Goal: Task Accomplishment & Management: Complete application form

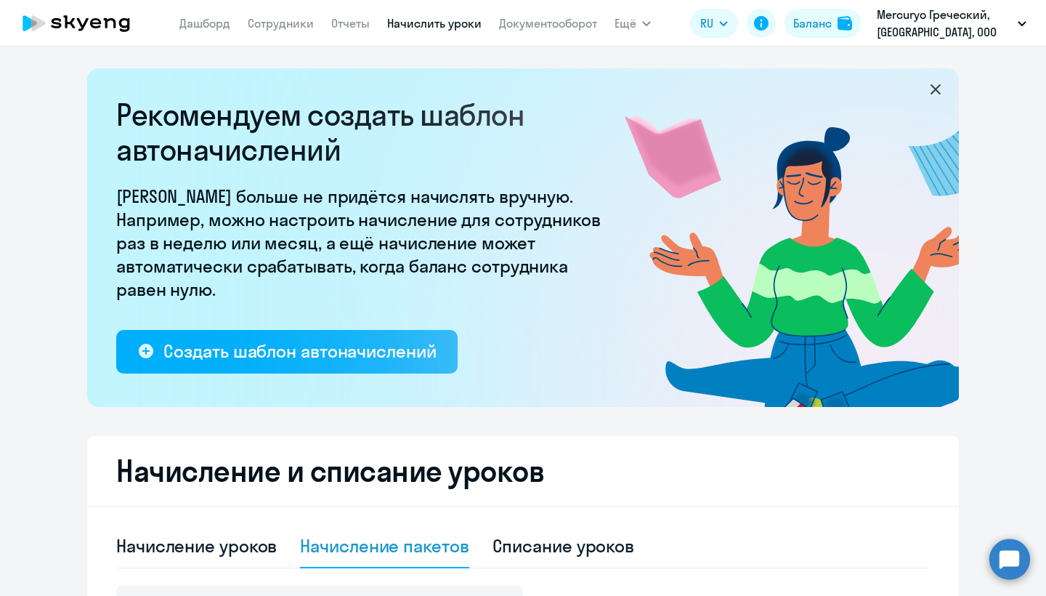
select select "10"
click at [280, 22] on link "Сотрудники" at bounding box center [281, 23] width 66 height 15
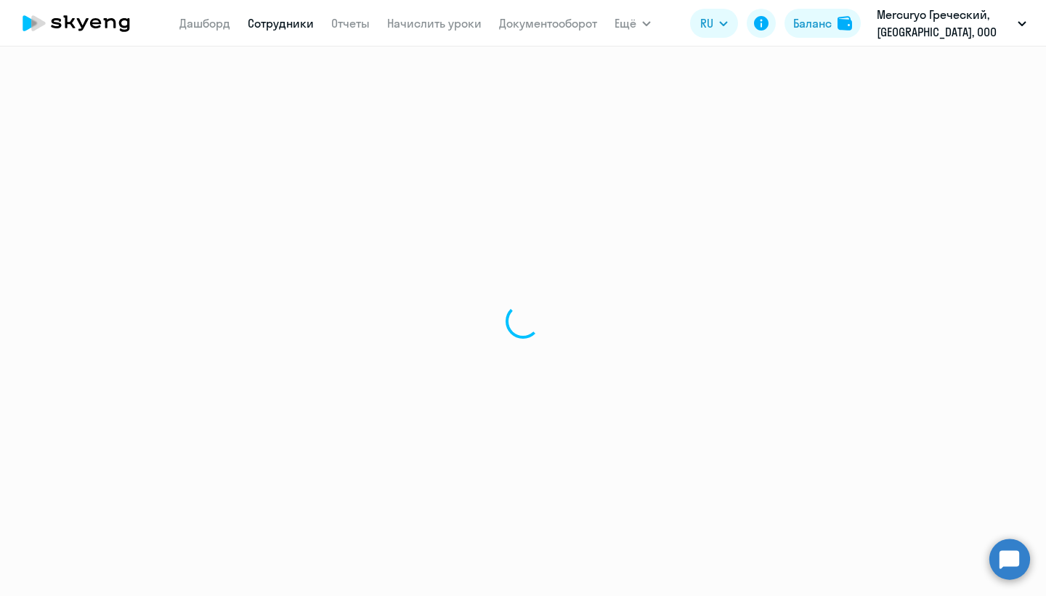
select select "30"
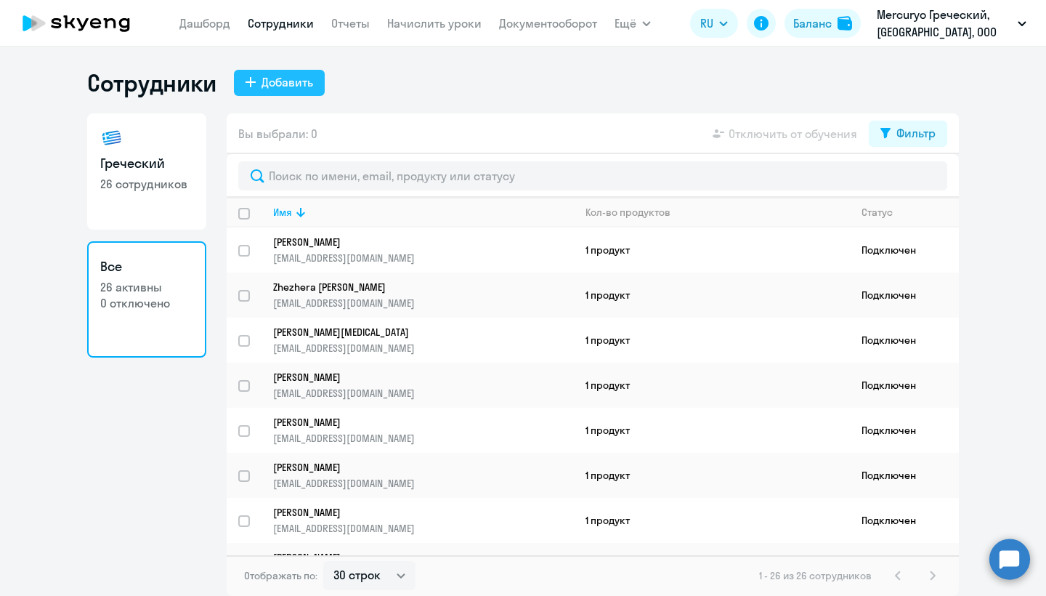
click at [289, 78] on div "Добавить" at bounding box center [287, 81] width 52 height 17
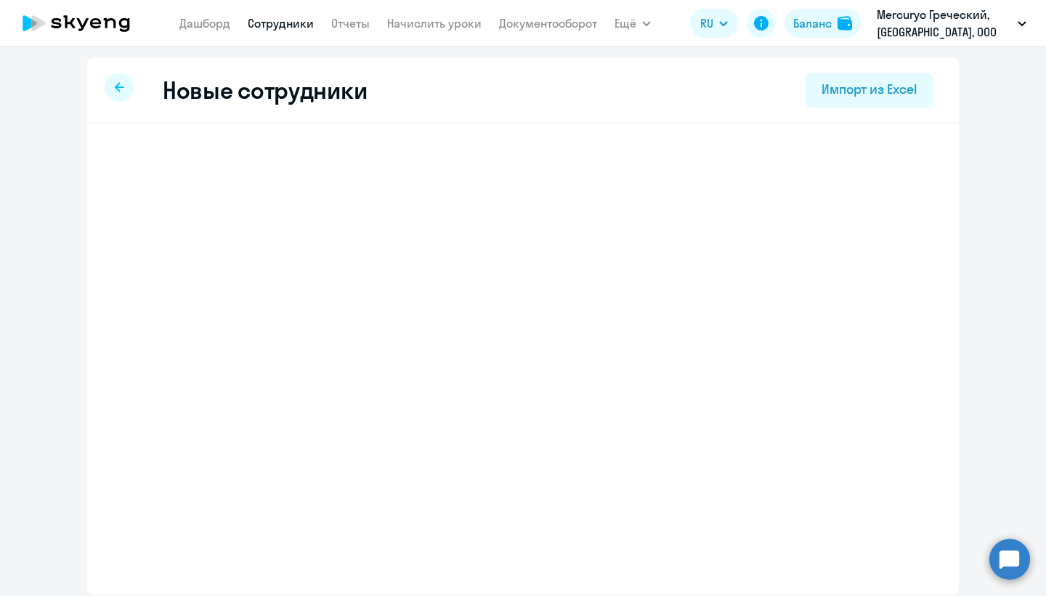
select select "greek_adult_not_native_speaker_premium"
select select "3"
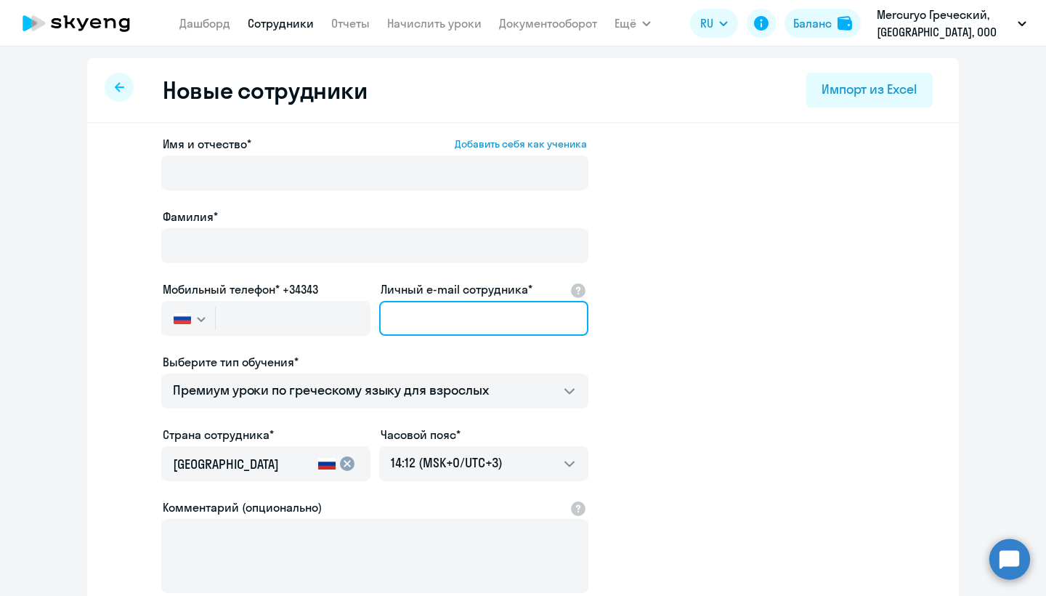
paste input "[EMAIL_ADDRESS][DOMAIN_NAME]"
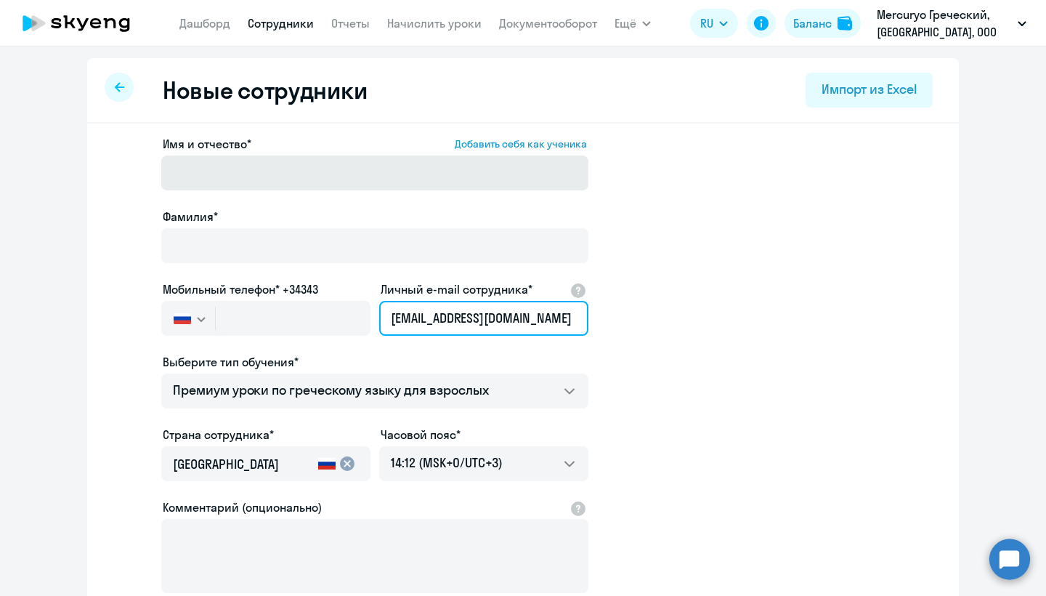
type input "[EMAIL_ADDRESS][DOMAIN_NAME]"
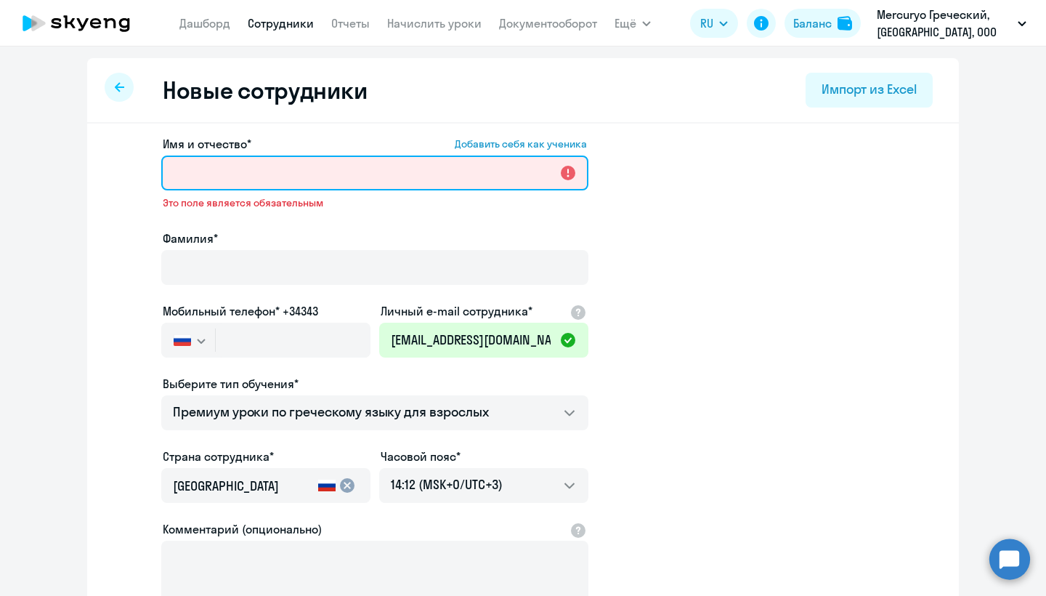
paste input "[PERSON_NAME]"
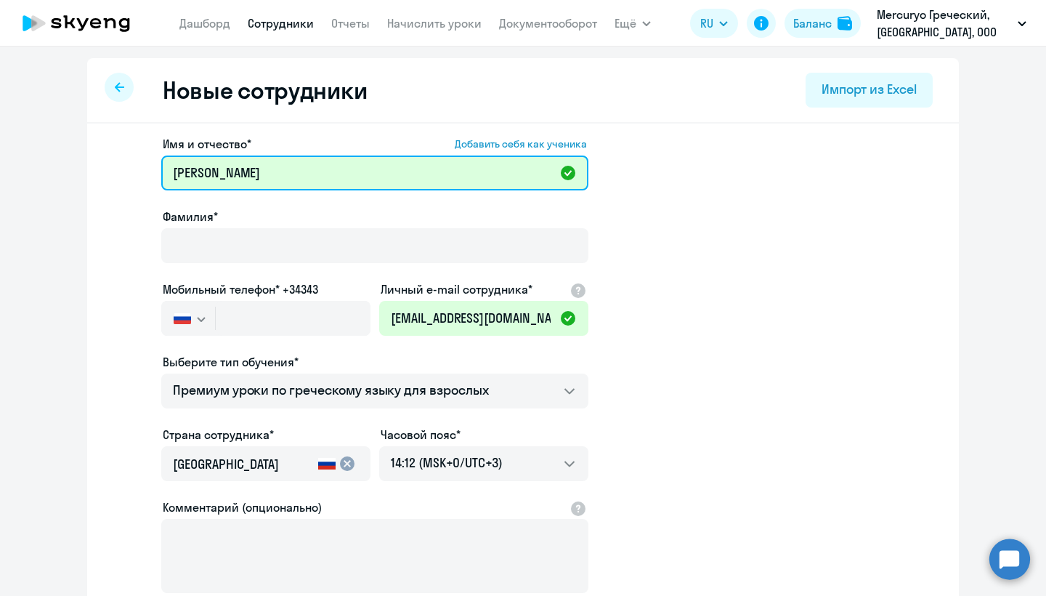
drag, startPoint x: 264, startPoint y: 174, endPoint x: 224, endPoint y: 174, distance: 39.2
click at [224, 174] on input "[PERSON_NAME]" at bounding box center [374, 172] width 427 height 35
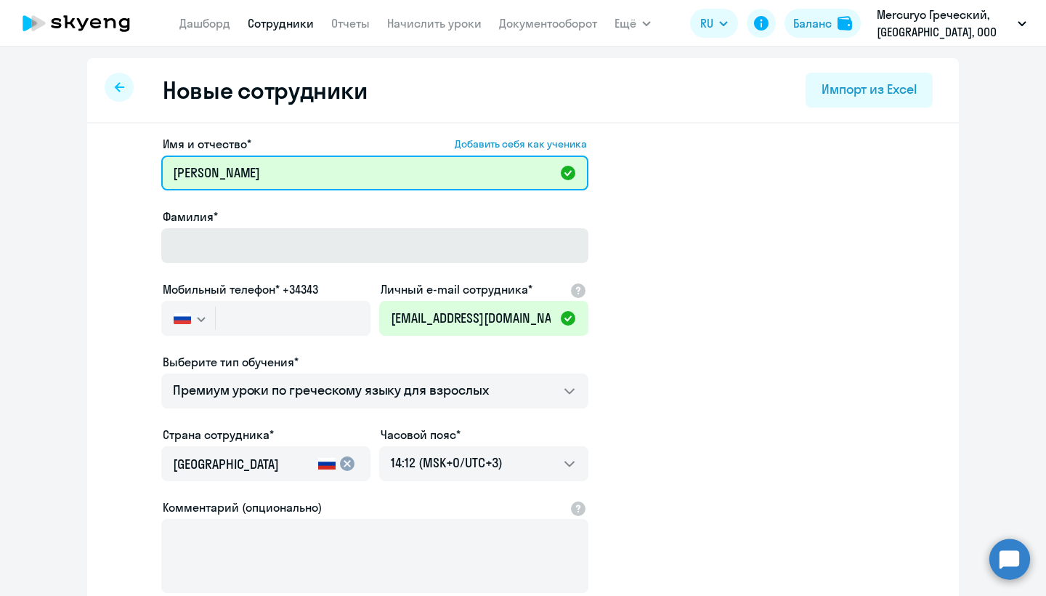
type input "[PERSON_NAME]"
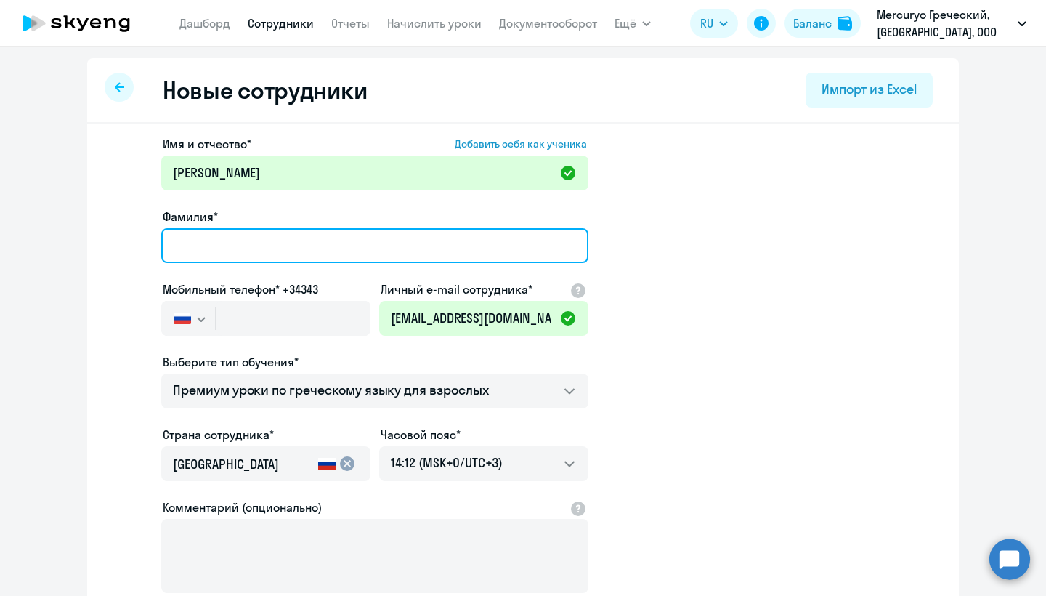
paste input "Popov"
type input "Popov"
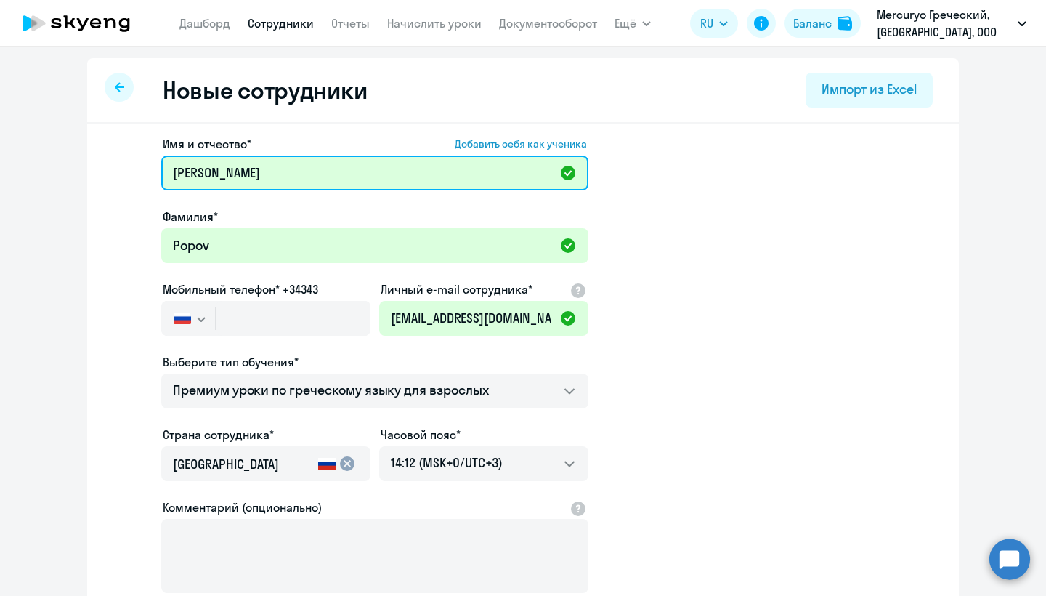
drag, startPoint x: 272, startPoint y: 174, endPoint x: 223, endPoint y: 172, distance: 48.7
click at [223, 172] on input "[PERSON_NAME]" at bounding box center [374, 172] width 427 height 35
type input "[PERSON_NAME]"
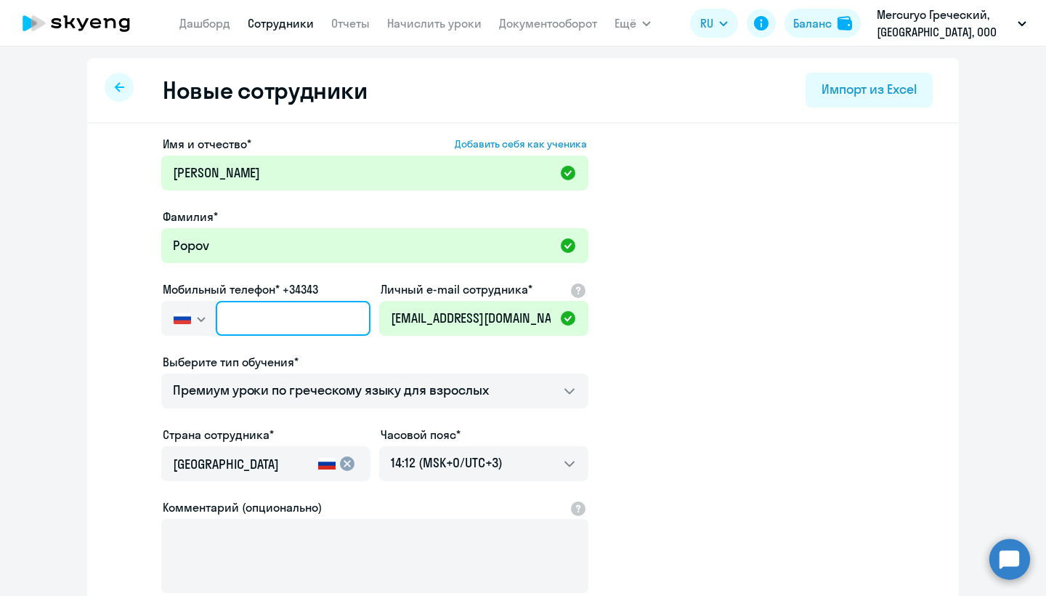
click at [270, 316] on input "text" at bounding box center [293, 318] width 155 height 35
paste input "[PHONE_NUMBER]"
type input "[PHONE_NUMBER]"
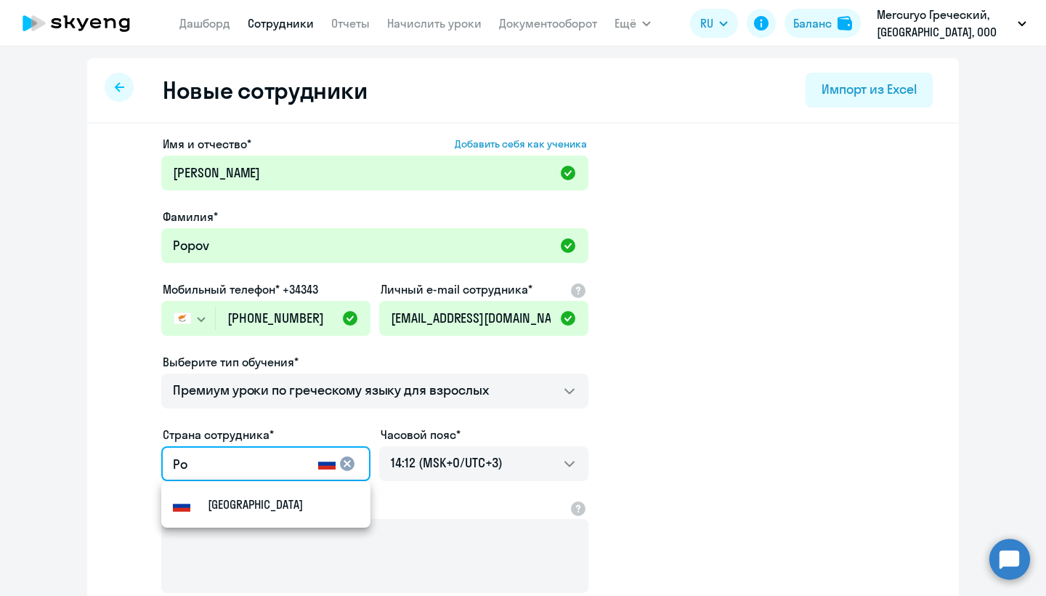
type input "Р"
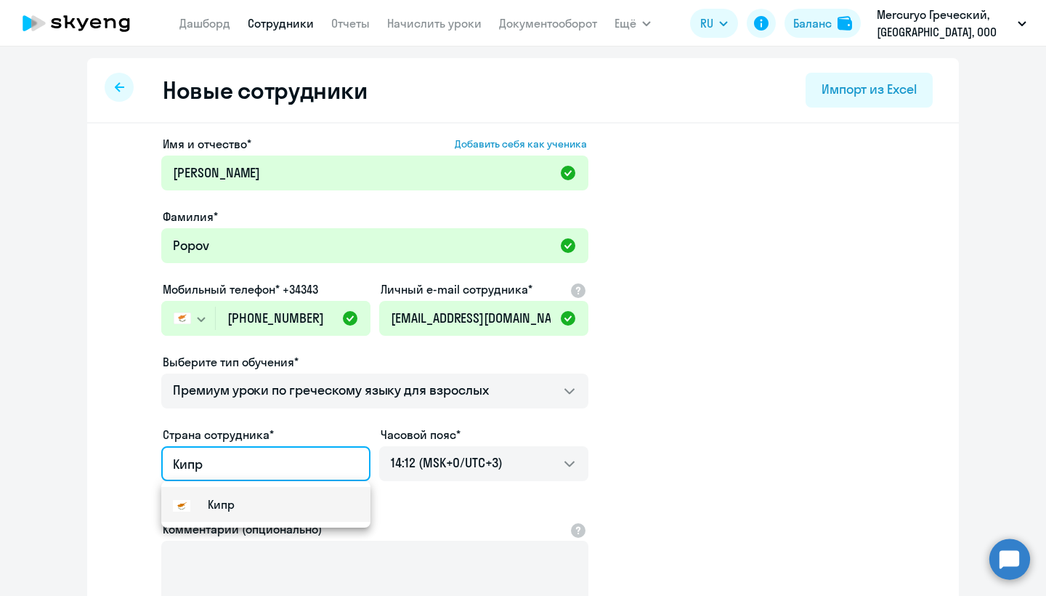
type input "Кипр"
click at [226, 509] on small "Кипр" at bounding box center [221, 503] width 27 height 17
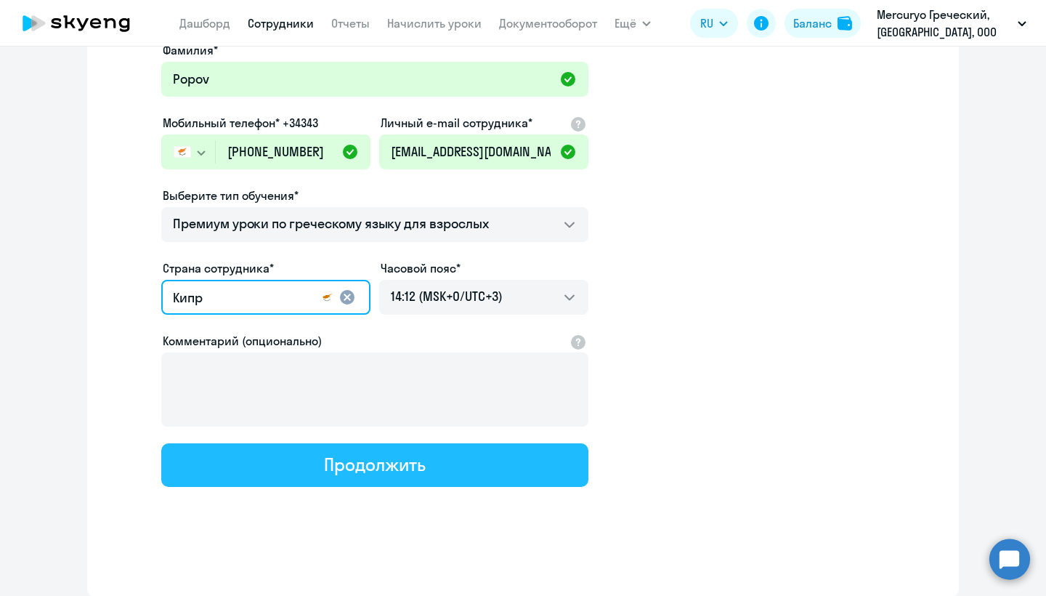
scroll to position [166, 0]
click at [377, 465] on div "Продолжить" at bounding box center [374, 464] width 101 height 23
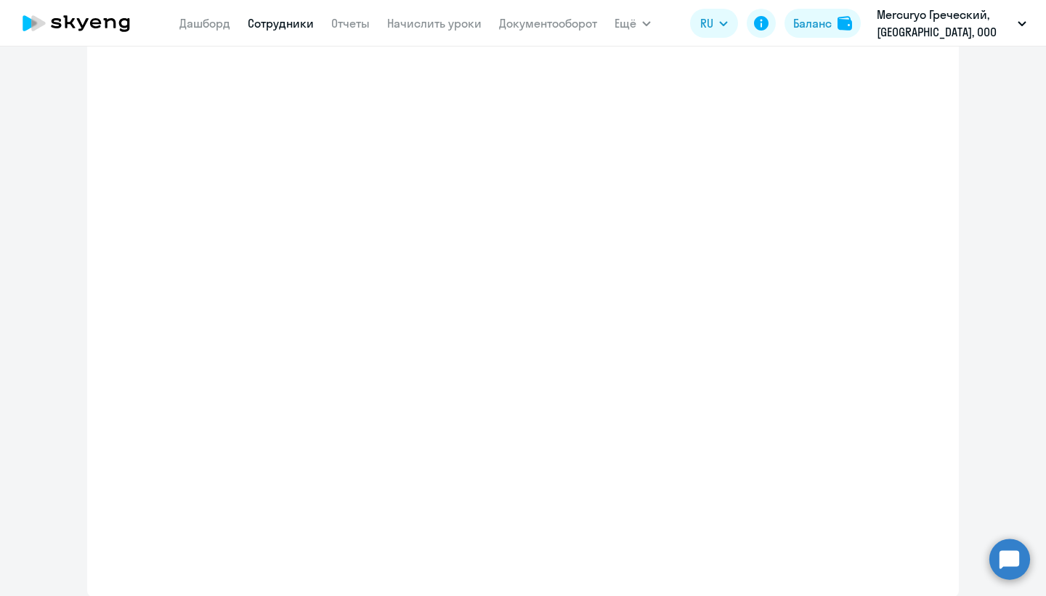
select select "greek_adult_not_native_speaker_premium"
select select "3"
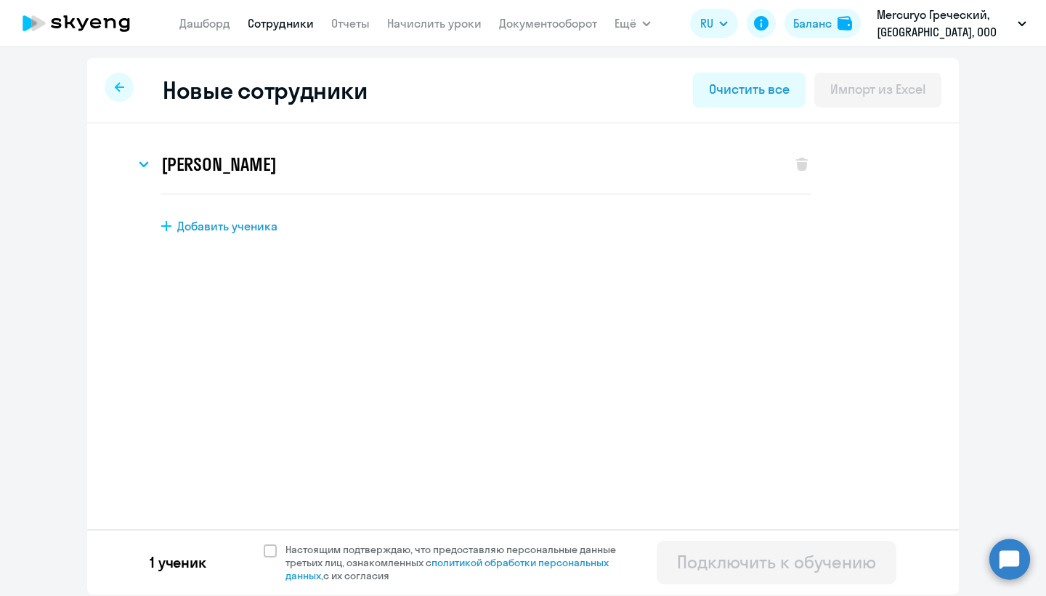
scroll to position [0, 0]
click at [219, 224] on span "Добавить ученика" at bounding box center [227, 226] width 100 height 16
select select "greek_adult_not_native_speaker_premium"
select select "3"
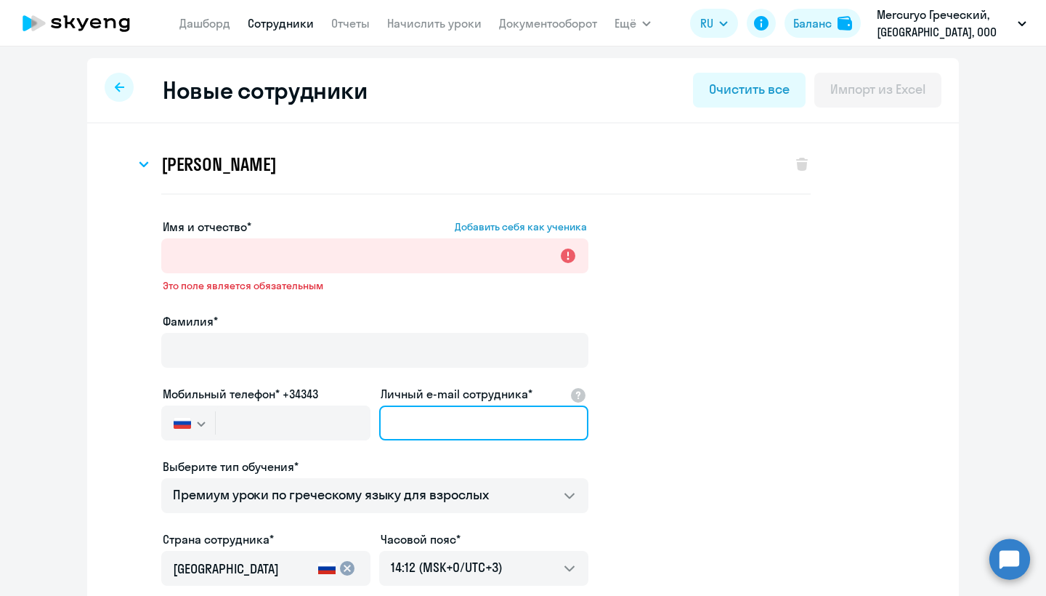
paste input "[EMAIL_ADDRESS][DOMAIN_NAME]"
type input "[EMAIL_ADDRESS][DOMAIN_NAME]"
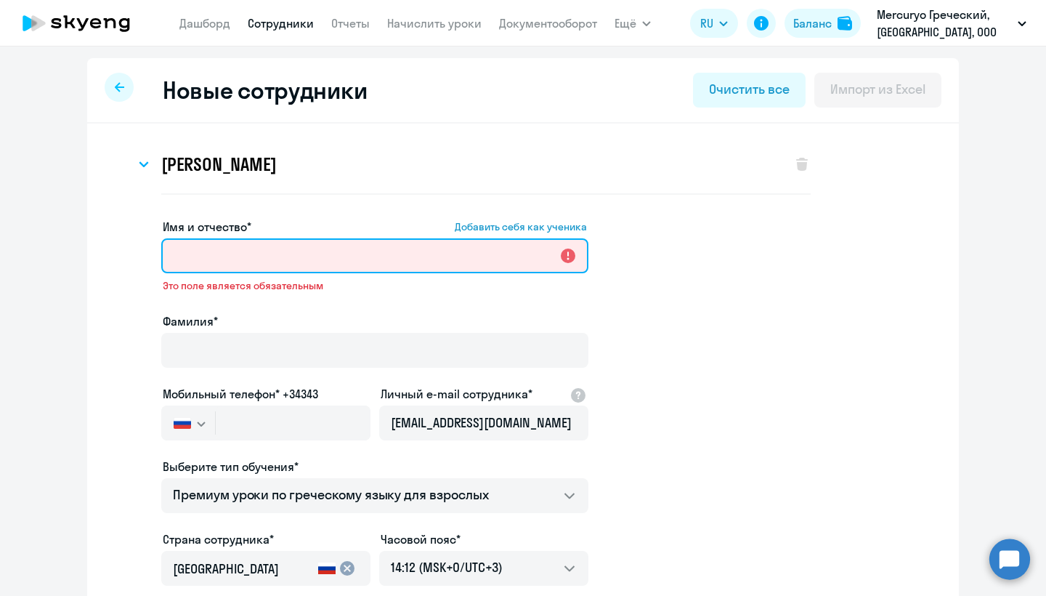
click at [221, 248] on input "Имя и отчество* Добавить себя как ученика" at bounding box center [374, 255] width 427 height 35
paste input "[PERSON_NAME]"
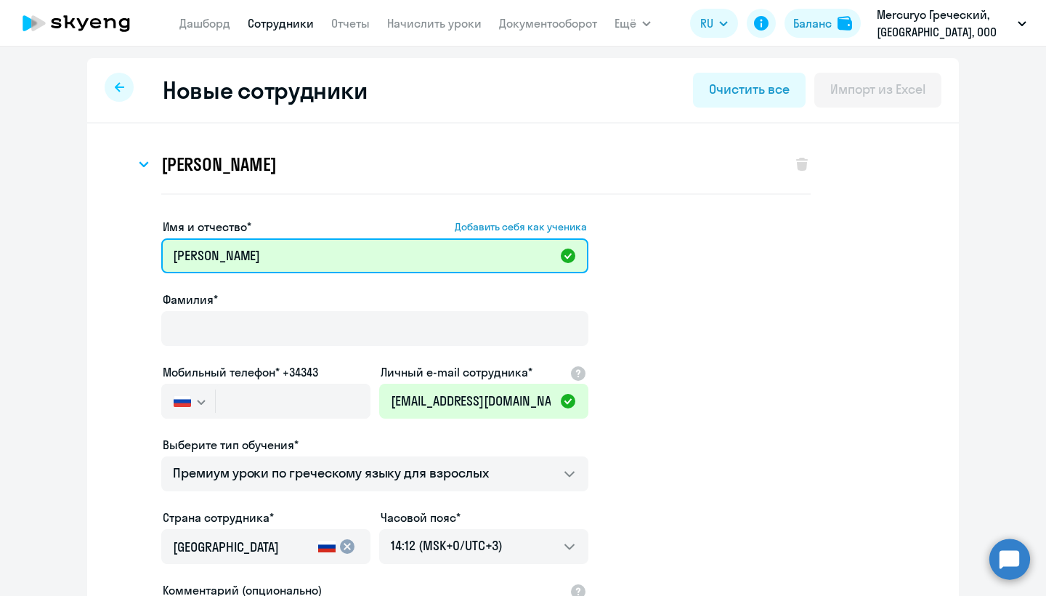
drag, startPoint x: 277, startPoint y: 252, endPoint x: 211, endPoint y: 257, distance: 65.6
click at [211, 257] on input "[PERSON_NAME]" at bounding box center [374, 255] width 427 height 35
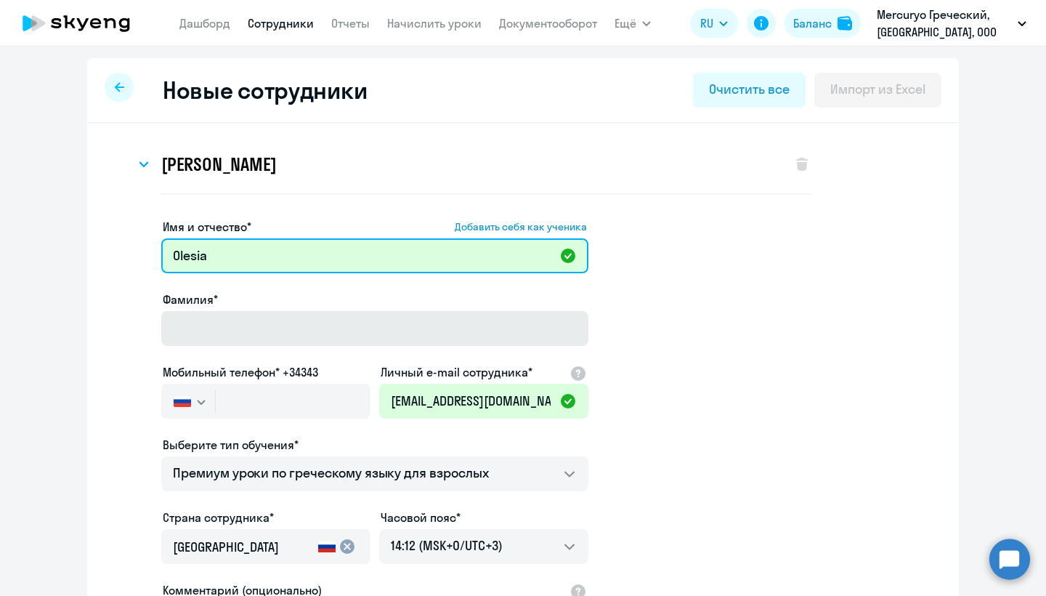
type input "Olesia"
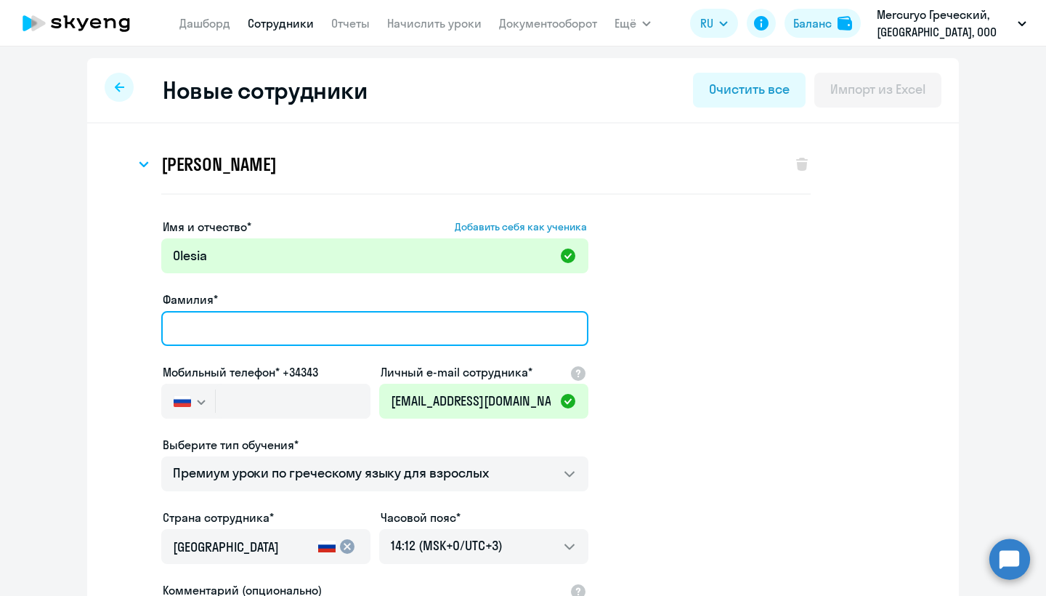
paste input "[PERSON_NAME]"
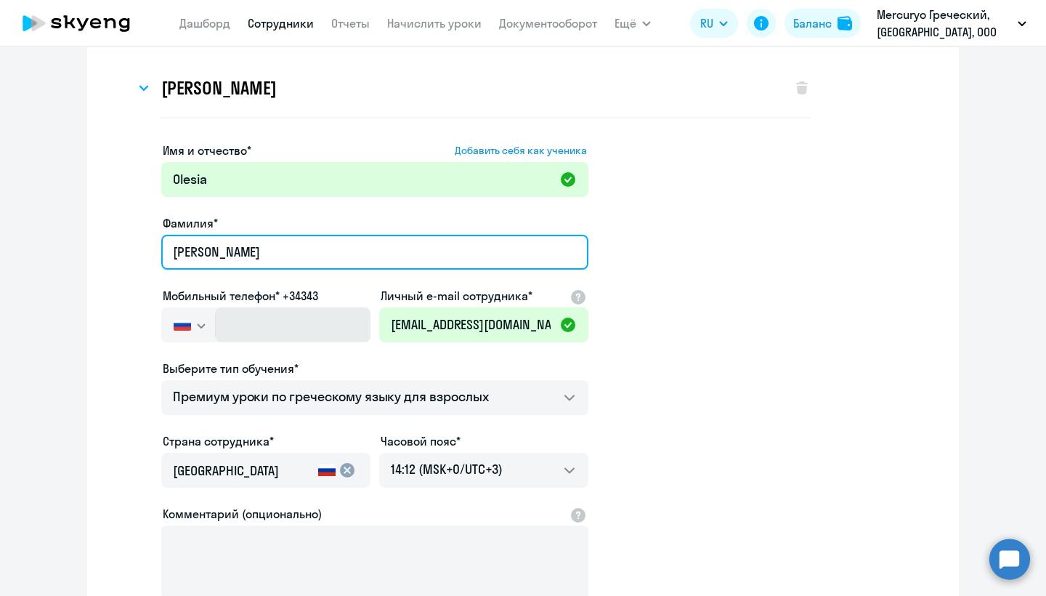
scroll to position [89, 0]
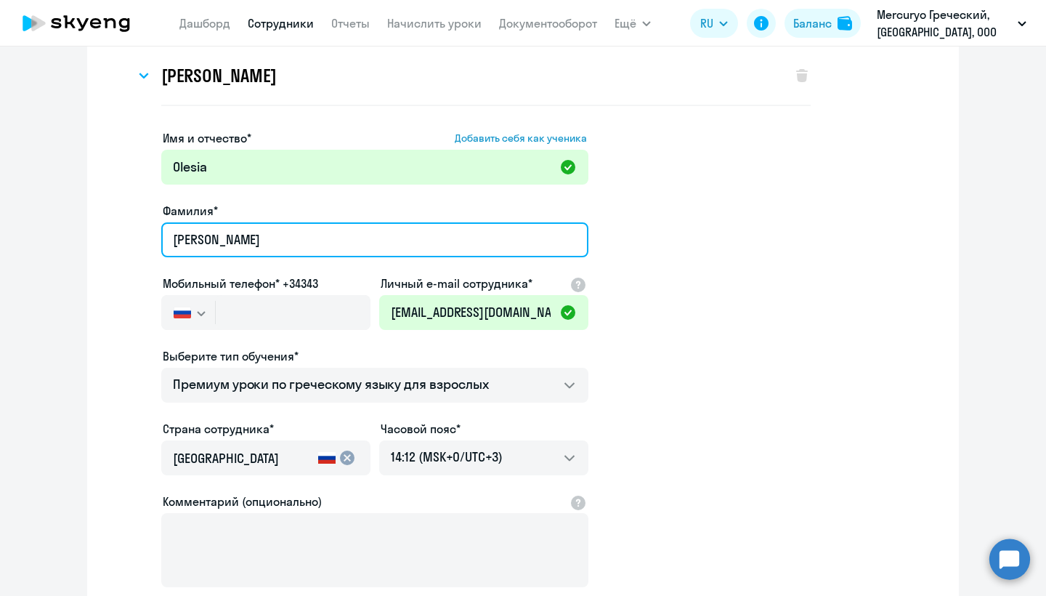
type input "[PERSON_NAME]"
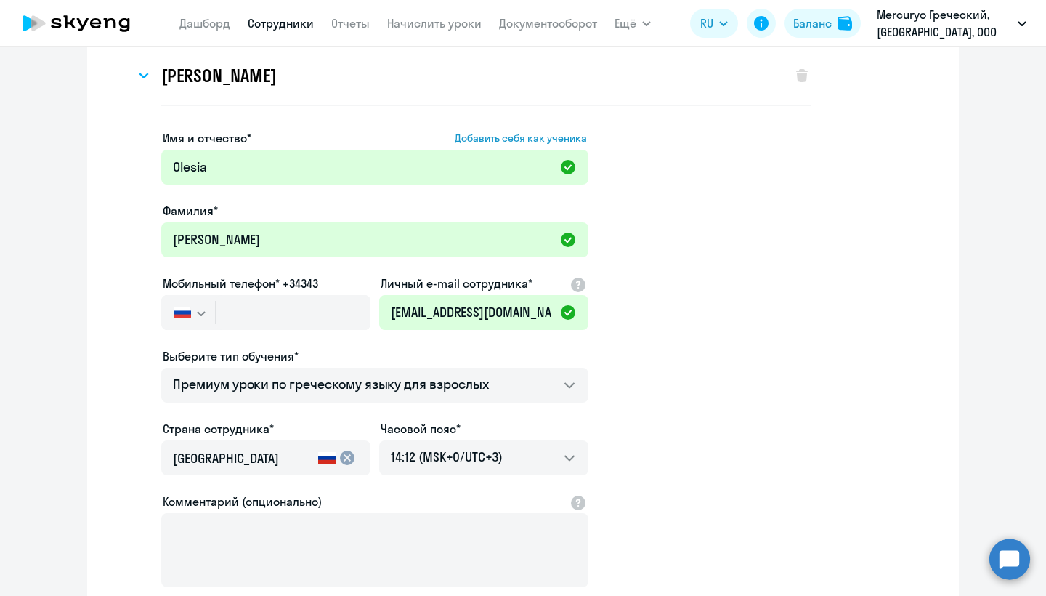
click at [347, 455] on mat-icon "cancel" at bounding box center [346, 457] width 17 height 17
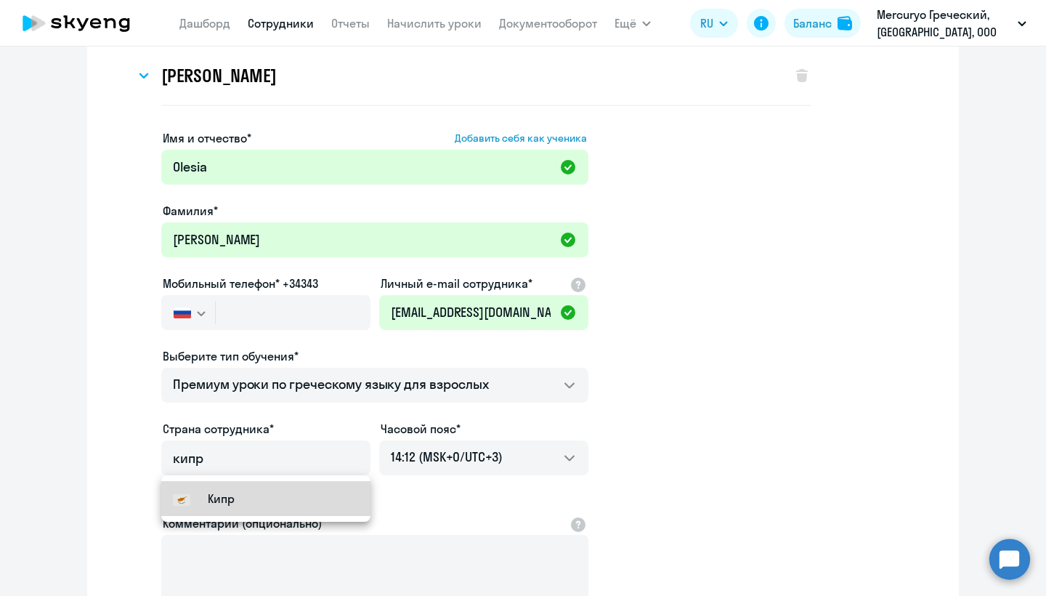
click at [225, 500] on small "Кипр" at bounding box center [221, 497] width 27 height 17
type input "Кипр"
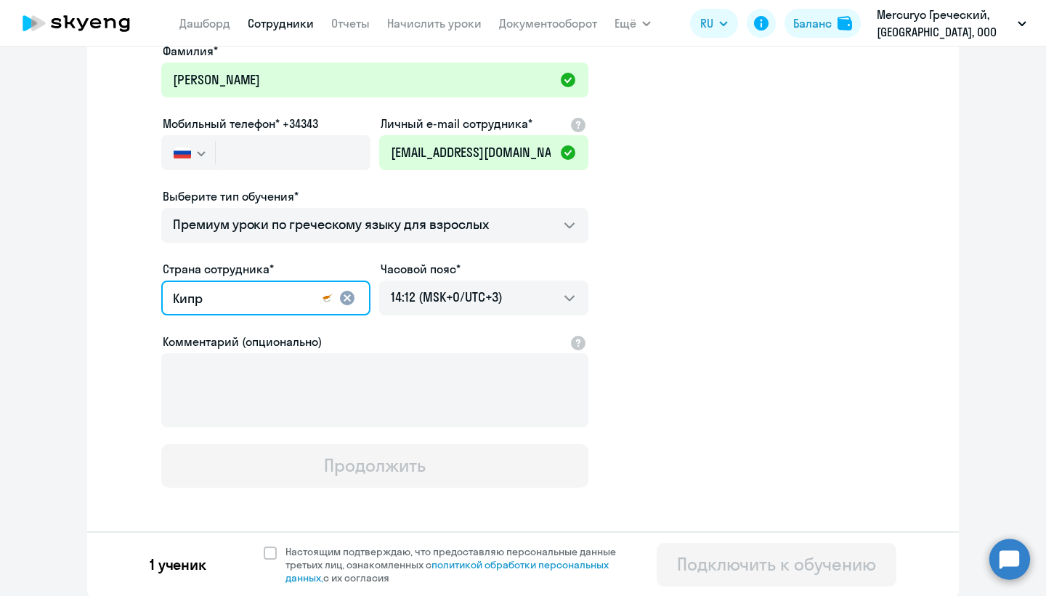
scroll to position [248, 0]
